Goal: Information Seeking & Learning: Understand process/instructions

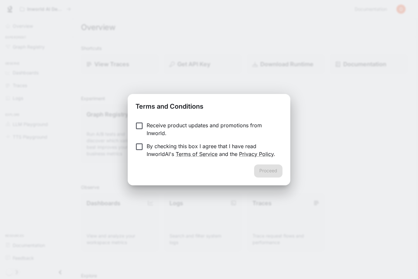
click at [201, 129] on p "Receive product updates and promotions from Inworld." at bounding box center [212, 130] width 131 height 16
click at [208, 144] on p "By checking this box I agree that I have read InworldAI's Terms of Service and …" at bounding box center [212, 150] width 131 height 16
click at [186, 125] on p "Receive product updates and promotions from Inworld." at bounding box center [212, 130] width 131 height 16
click at [257, 168] on button "Proceed" at bounding box center [268, 171] width 28 height 13
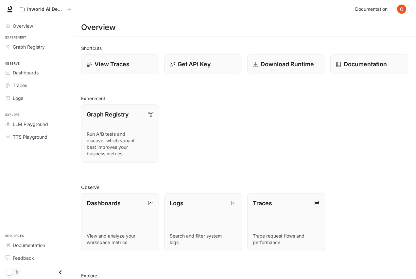
click at [358, 9] on span "Documentation" at bounding box center [371, 9] width 32 height 8
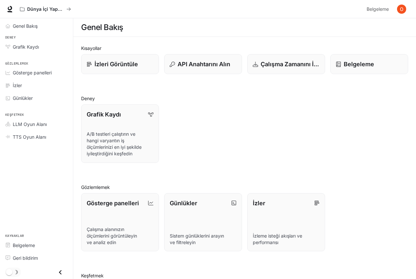
click at [237, 123] on div "Grafik Kaydı A/B testleri çalıştırın ve hangi varyantın iş ölçümlerinizi en iyi…" at bounding box center [242, 131] width 332 height 64
click at [13, 10] on link at bounding box center [9, 9] width 9 height 9
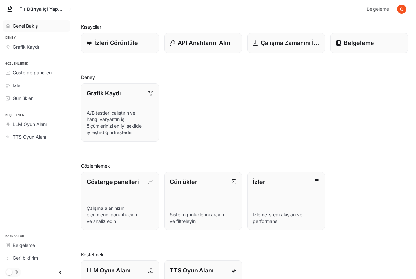
scroll to position [33, 0]
